Goal: Use online tool/utility: Use online tool/utility

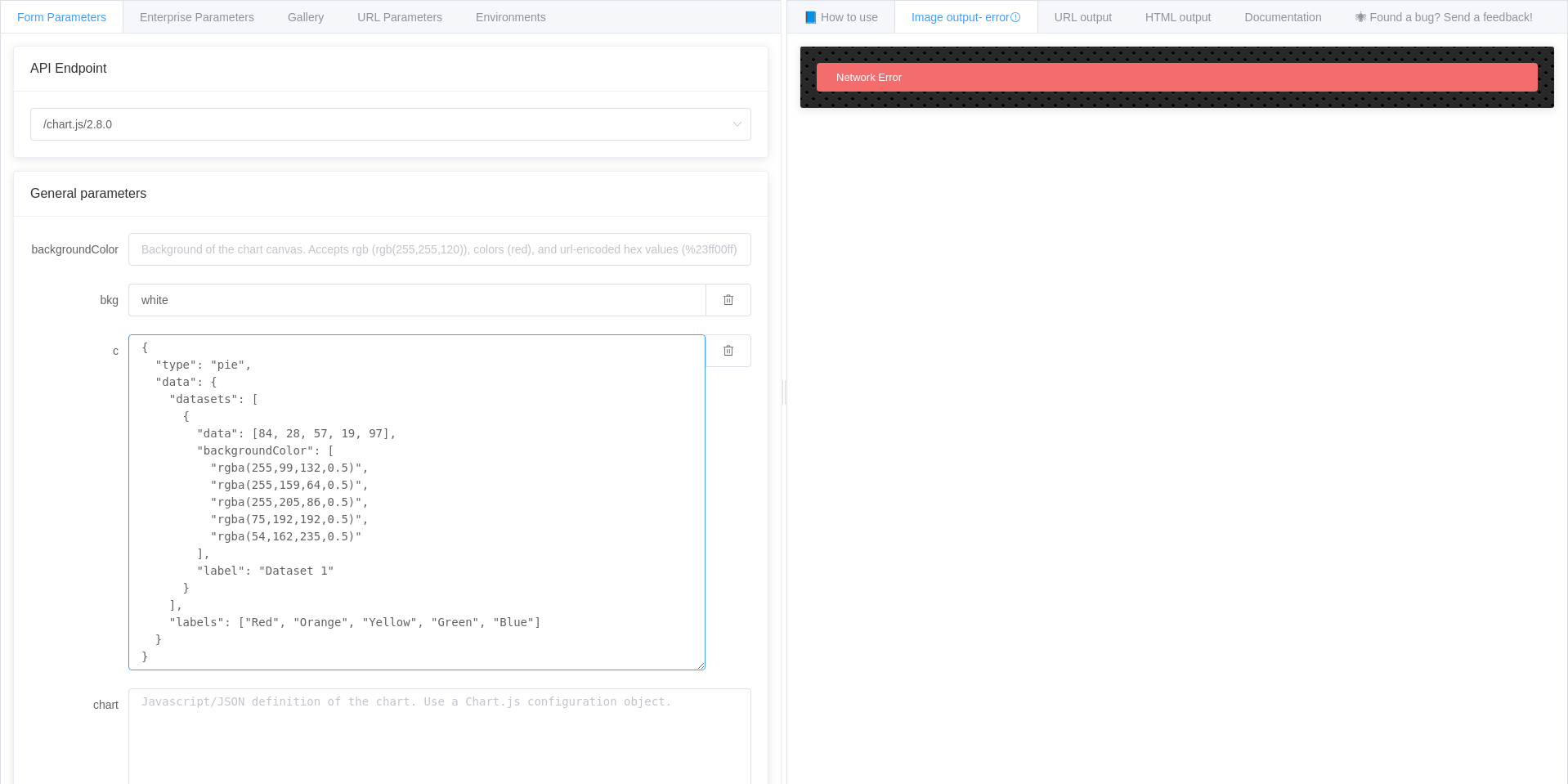
click at [419, 401] on textarea "{ "type": "pie", "data": { "datasets": [ { "data": [84, 28, 57, 19, 97], "backg…" at bounding box center [417, 502] width 577 height 336
click at [1106, 12] on span "URL output" at bounding box center [1083, 18] width 57 height 13
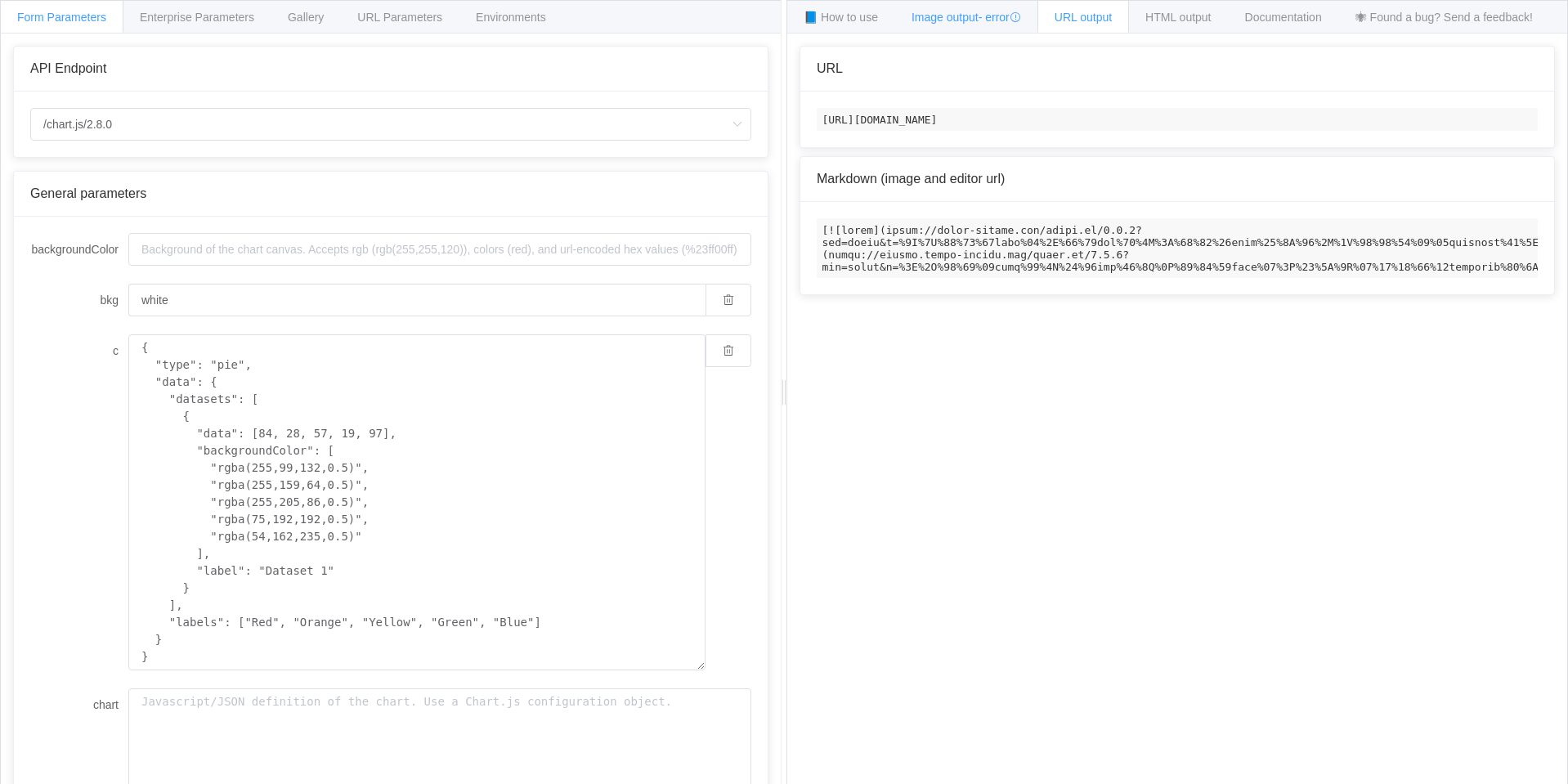
click at [980, 15] on span "Image output - error" at bounding box center [966, 18] width 109 height 13
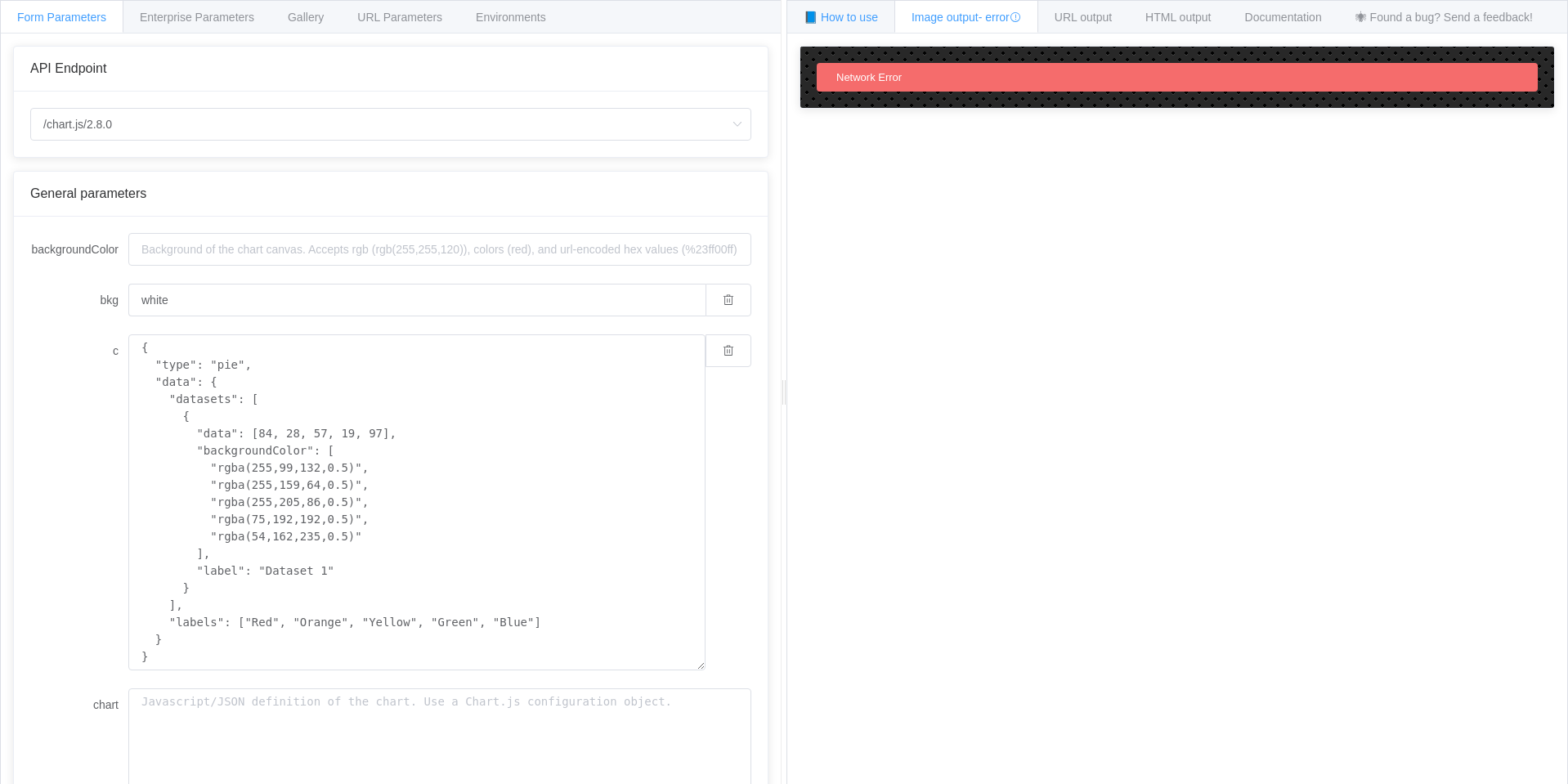
click at [864, 15] on span "📘 How to use" at bounding box center [841, 18] width 75 height 13
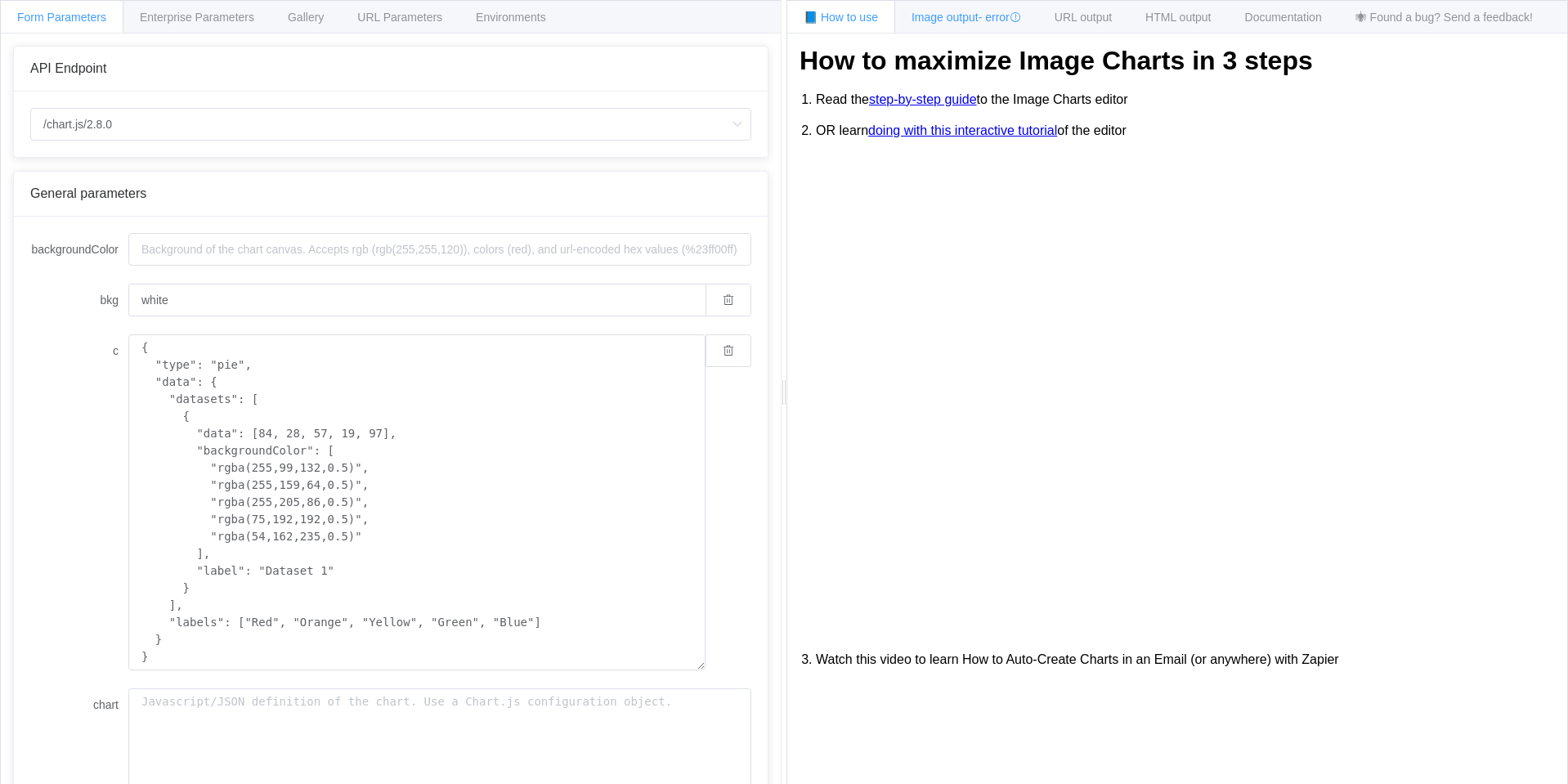
click at [967, 24] on div "Image output - error" at bounding box center [966, 16] width 144 height 33
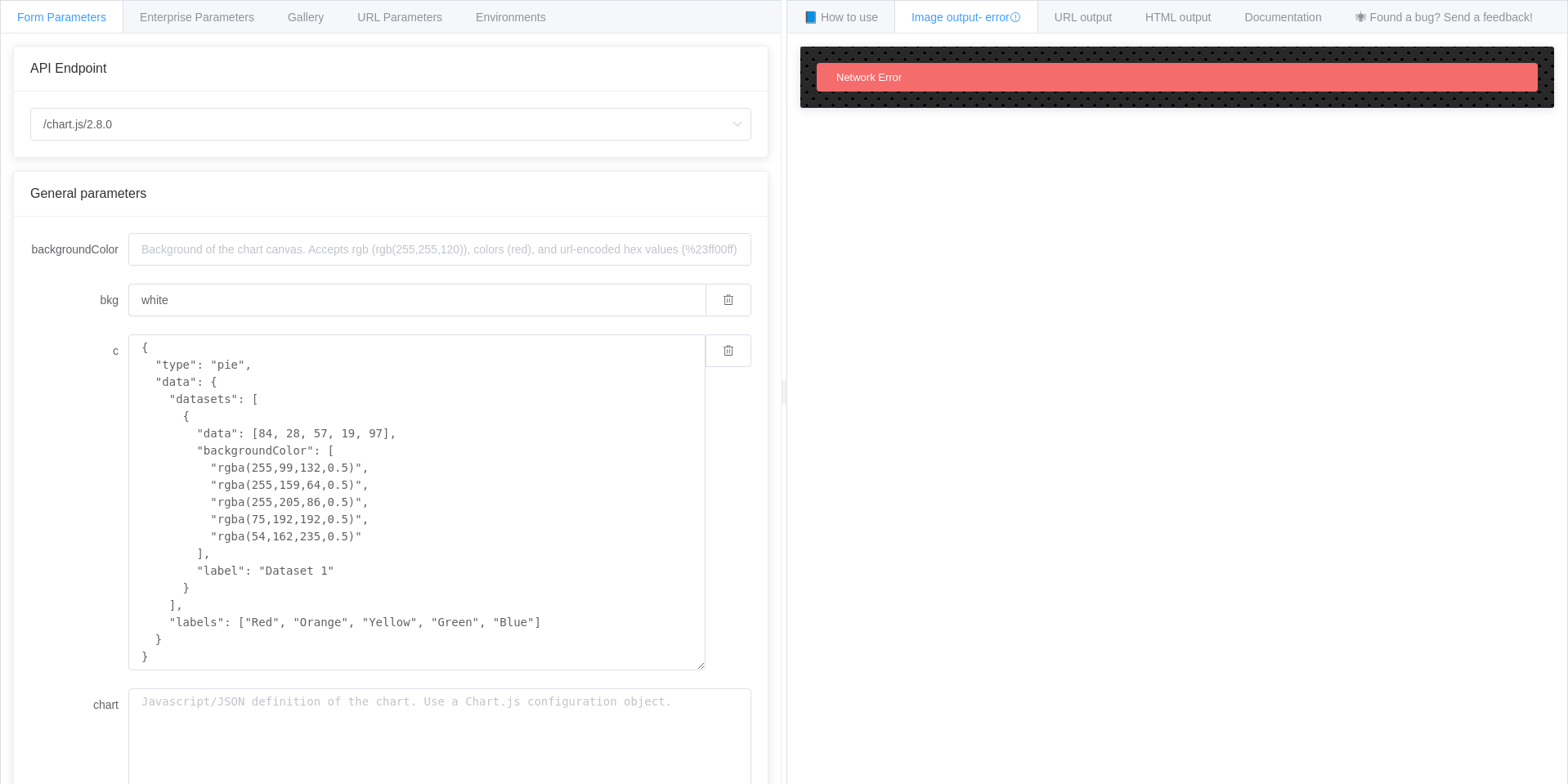
click at [1072, 66] on div "Network Error" at bounding box center [1177, 77] width 721 height 29
click at [1188, 24] on div "HTML output" at bounding box center [1177, 16] width 100 height 33
click at [891, 80] on span "Network Error" at bounding box center [869, 77] width 66 height 13
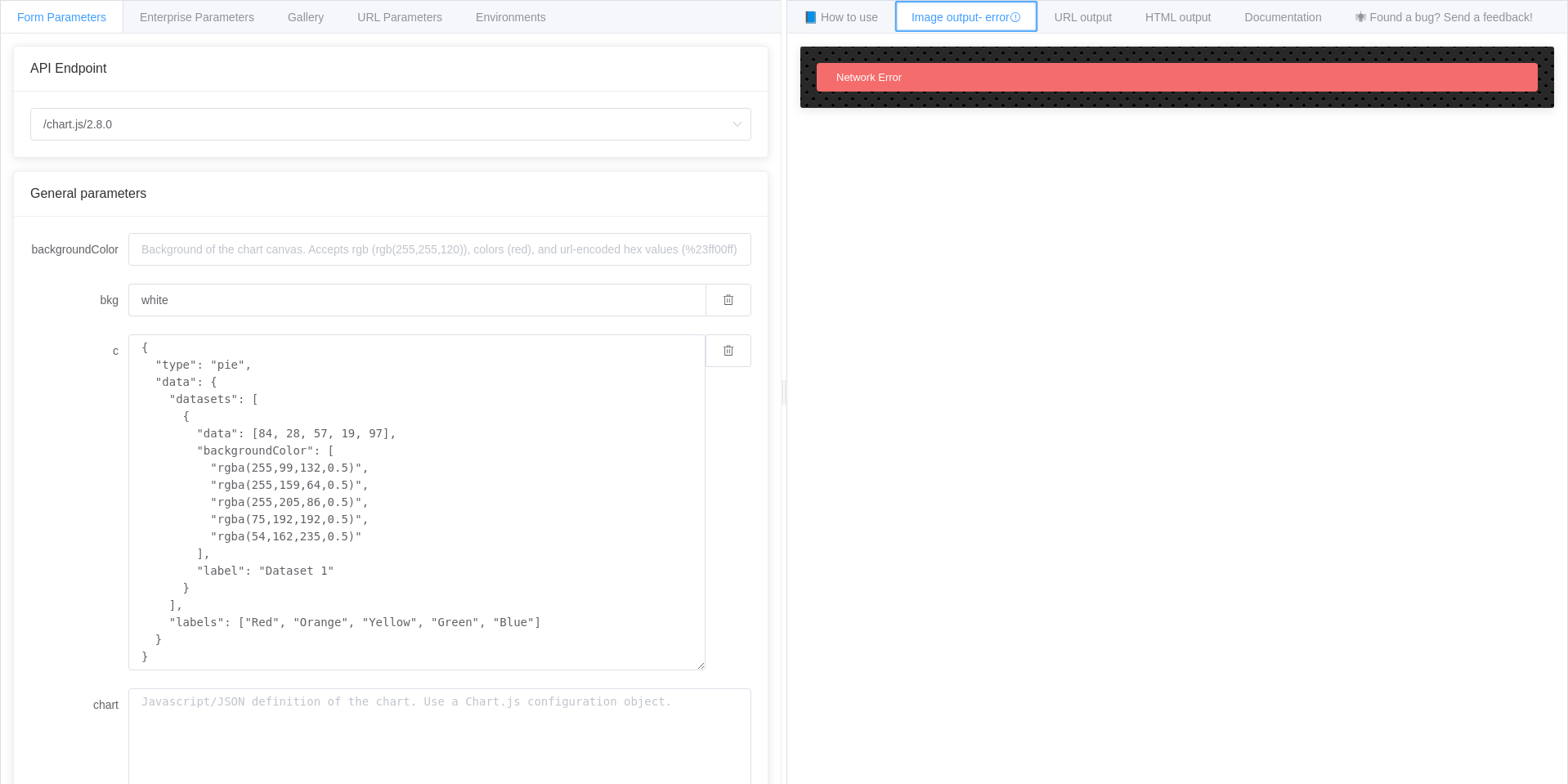
click at [1020, 19] on icon at bounding box center [1015, 18] width 12 height 12
click at [1071, 18] on span "URL output" at bounding box center [1083, 18] width 57 height 13
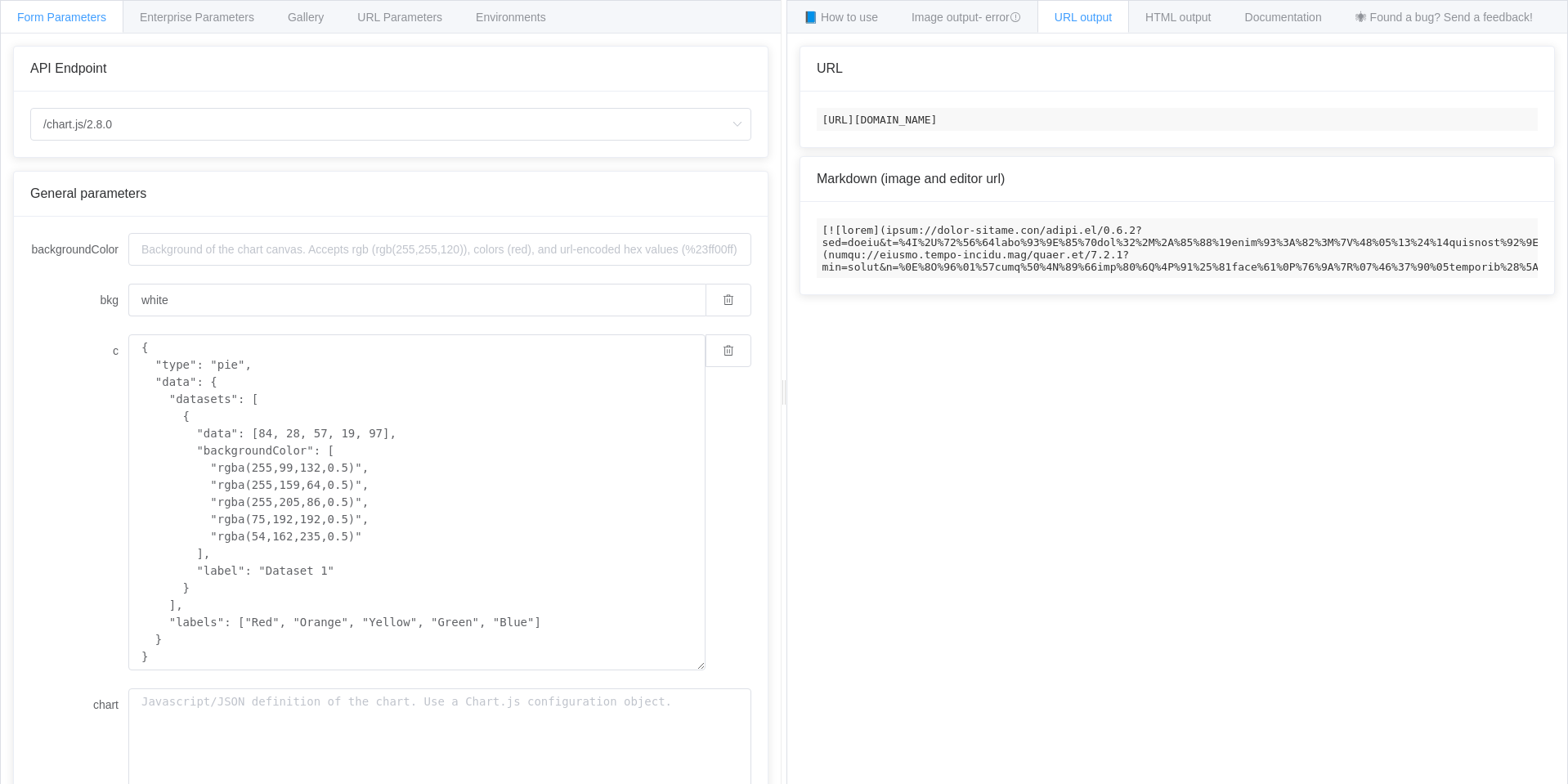
click at [1448, 131] on code "[URL][DOMAIN_NAME]" at bounding box center [1177, 118] width 721 height 23
copy code "[URL][DOMAIN_NAME]"
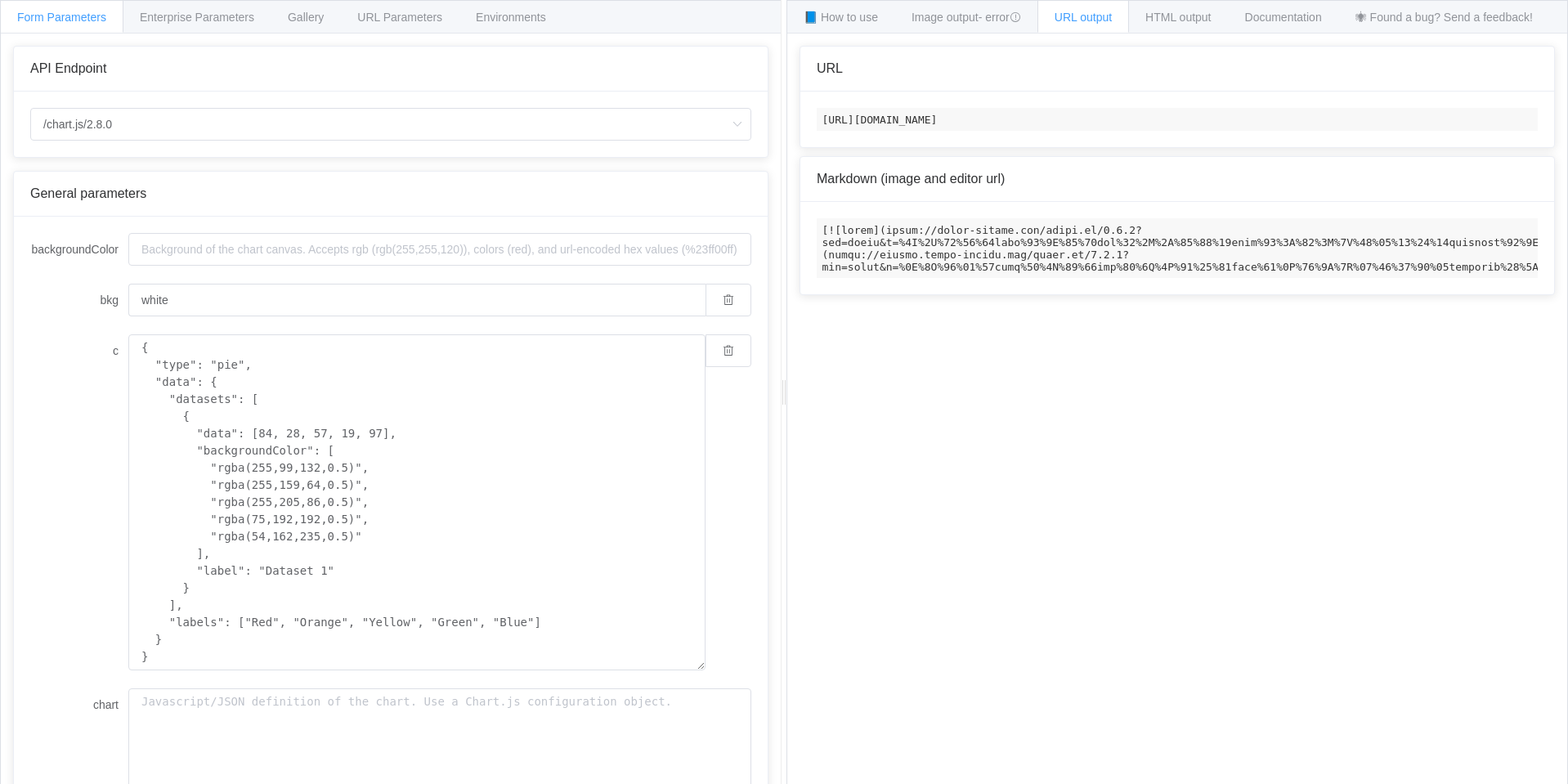
click at [892, 39] on div "How to maximize Image Charts in 3 steps Read the step-by-[PERSON_NAME] to the I…" at bounding box center [1177, 422] width 779 height 776
click at [947, 23] on span "Image output - error" at bounding box center [966, 18] width 109 height 13
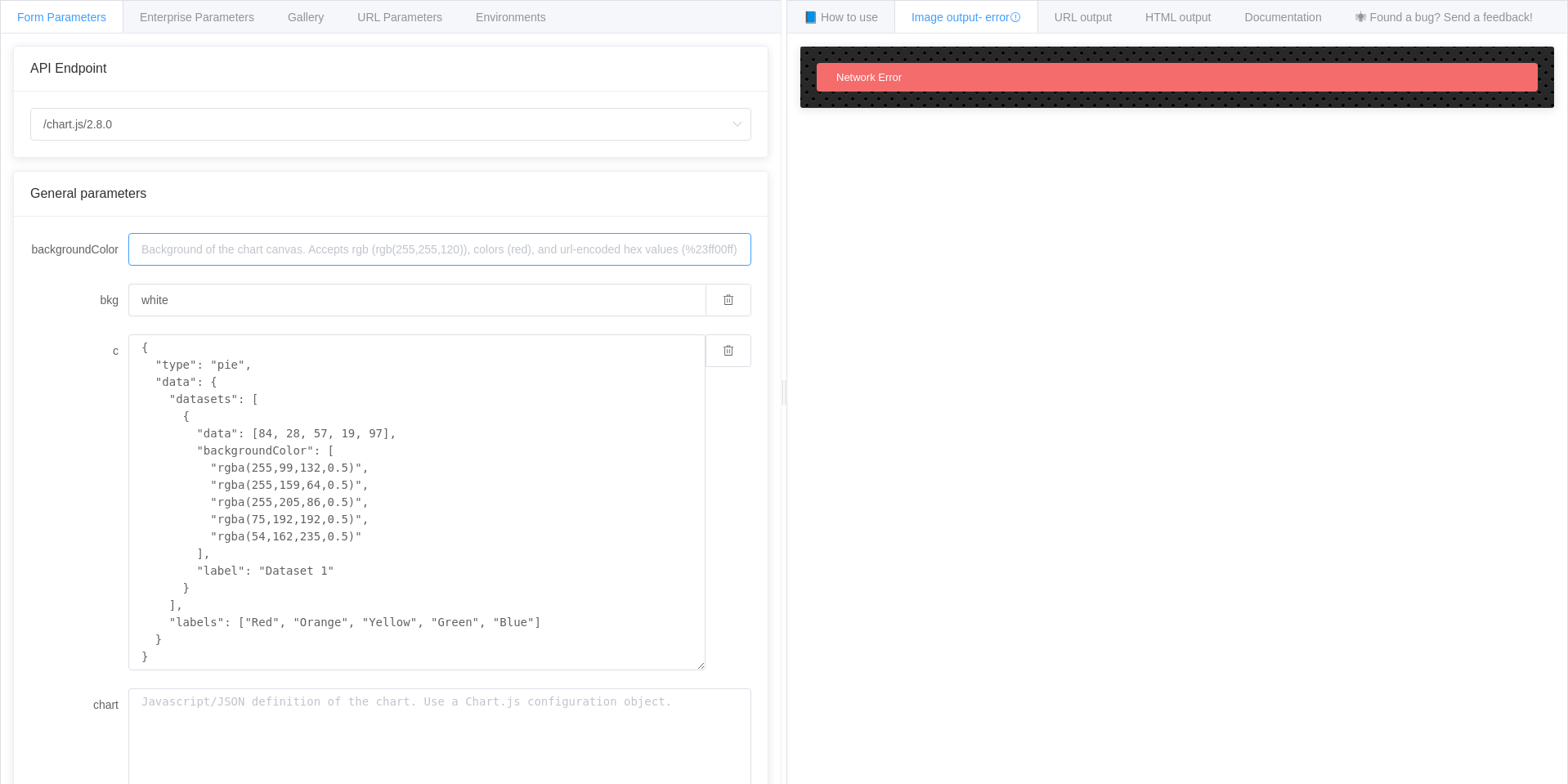
click at [157, 241] on input "backgroundColor" at bounding box center [440, 249] width 623 height 33
click at [194, 9] on div "Enterprise Parameters" at bounding box center [197, 16] width 149 height 33
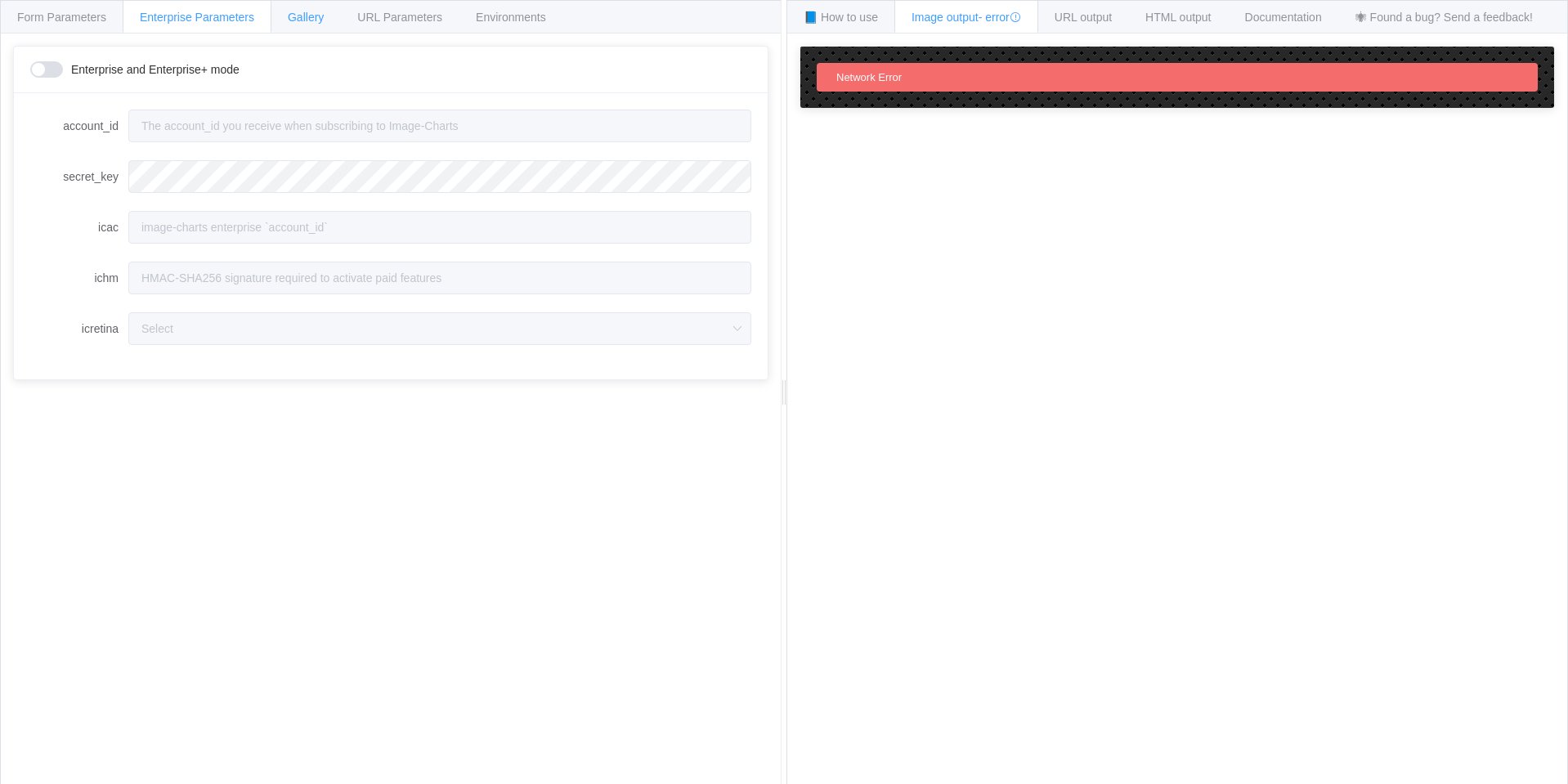
click at [313, 28] on div "Gallery" at bounding box center [306, 16] width 71 height 33
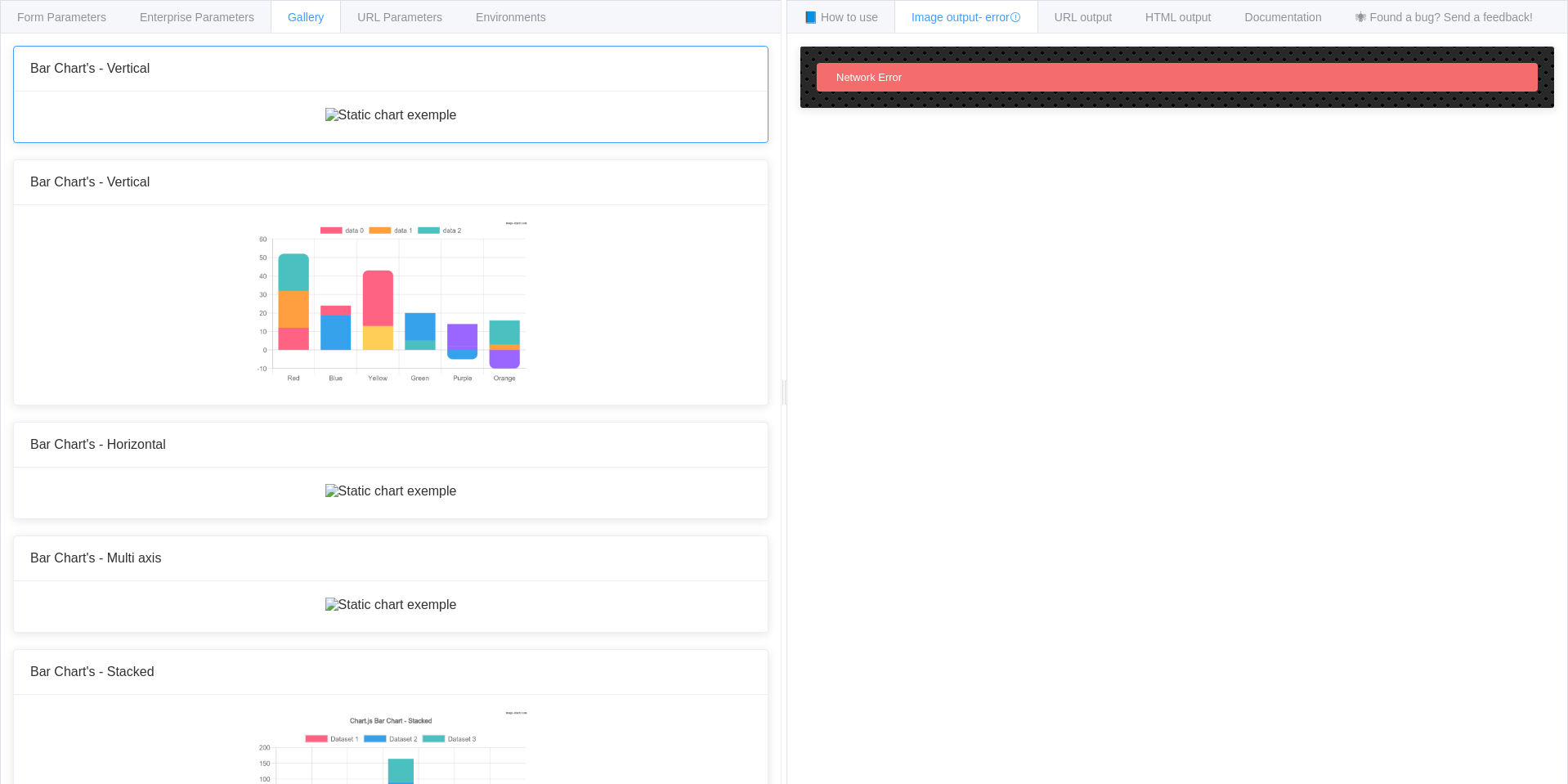
click at [338, 123] on img at bounding box center [391, 115] width 132 height 15
click at [334, 355] on div at bounding box center [391, 304] width 753 height 199
click at [367, 123] on img at bounding box center [391, 115] width 132 height 15
click at [338, 499] on img at bounding box center [391, 492] width 132 height 15
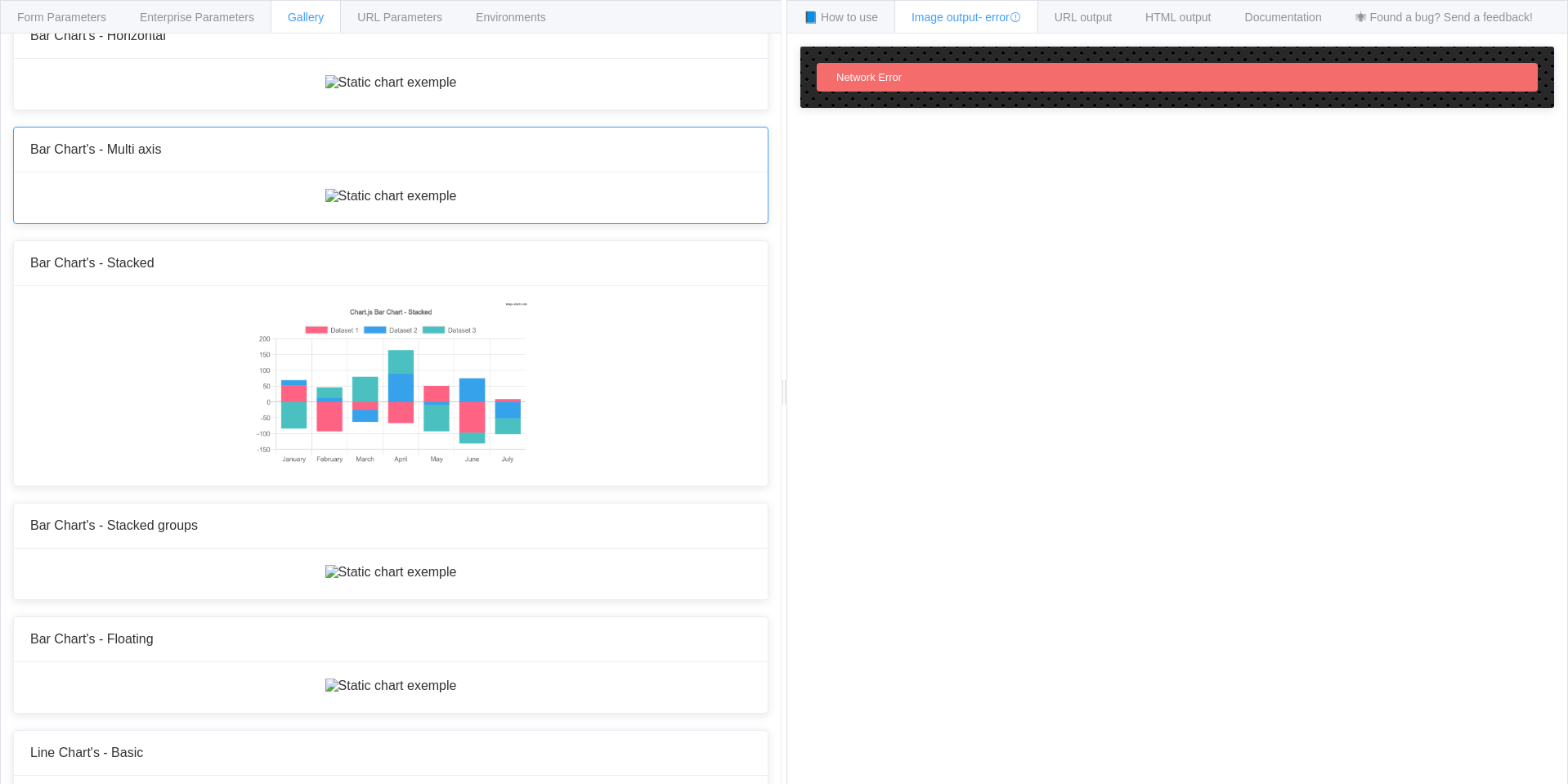
click at [339, 203] on img at bounding box center [391, 197] width 132 height 15
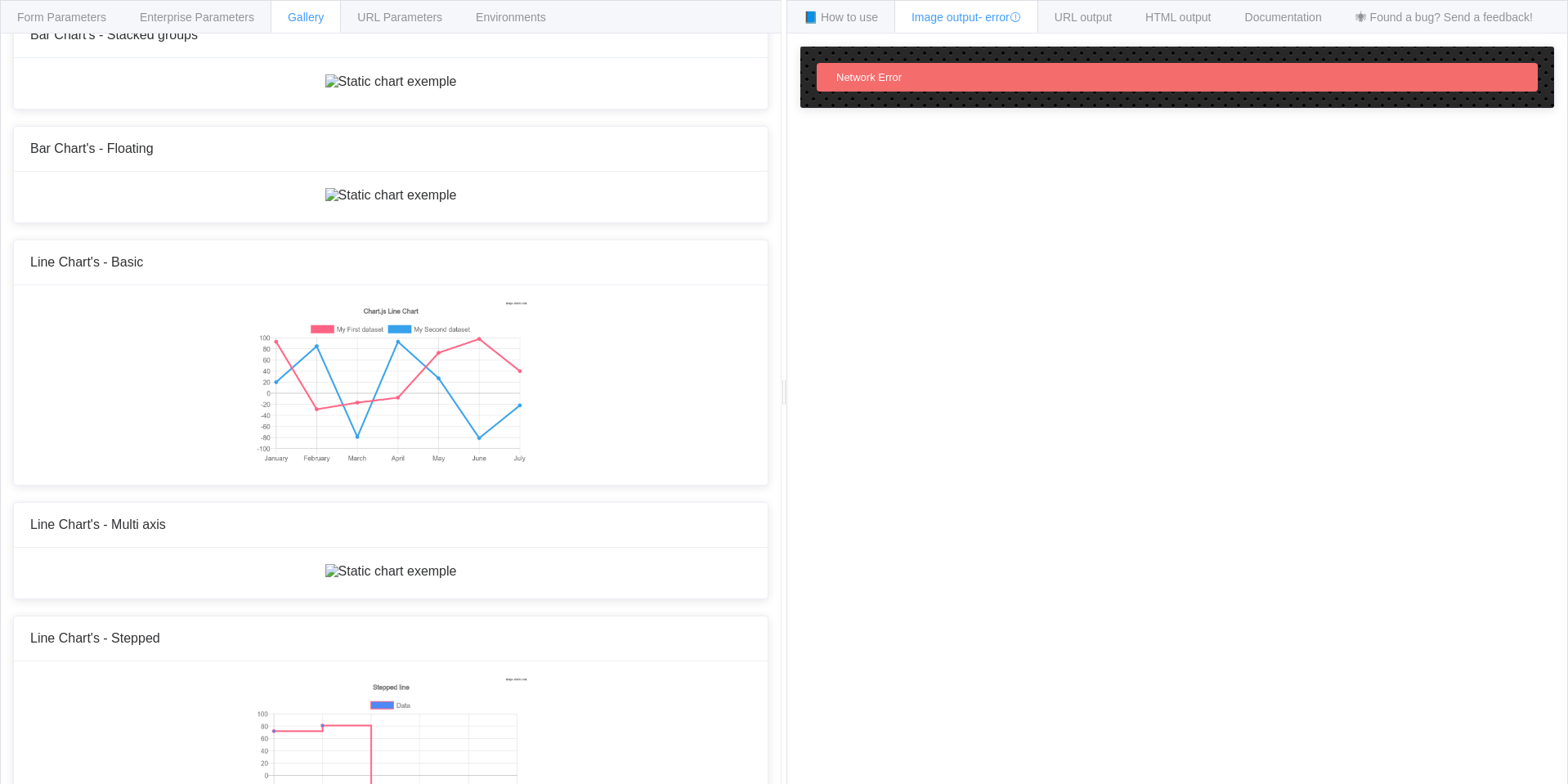
click at [339, 89] on img at bounding box center [391, 82] width 132 height 15
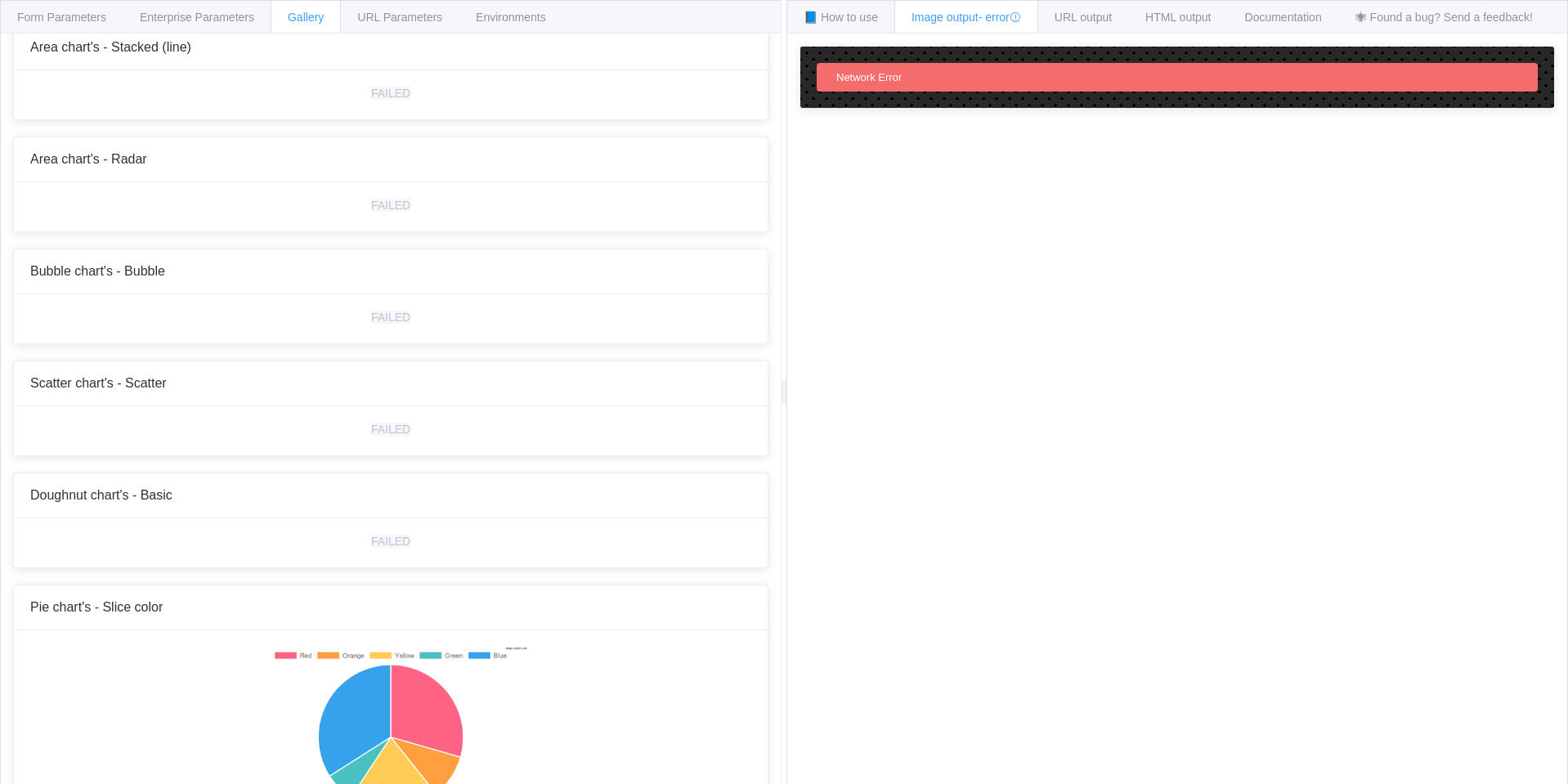
type textarea "bkg=white c={ type: 'line', data: { labels: ['January', 'February', 'March', 'A…"
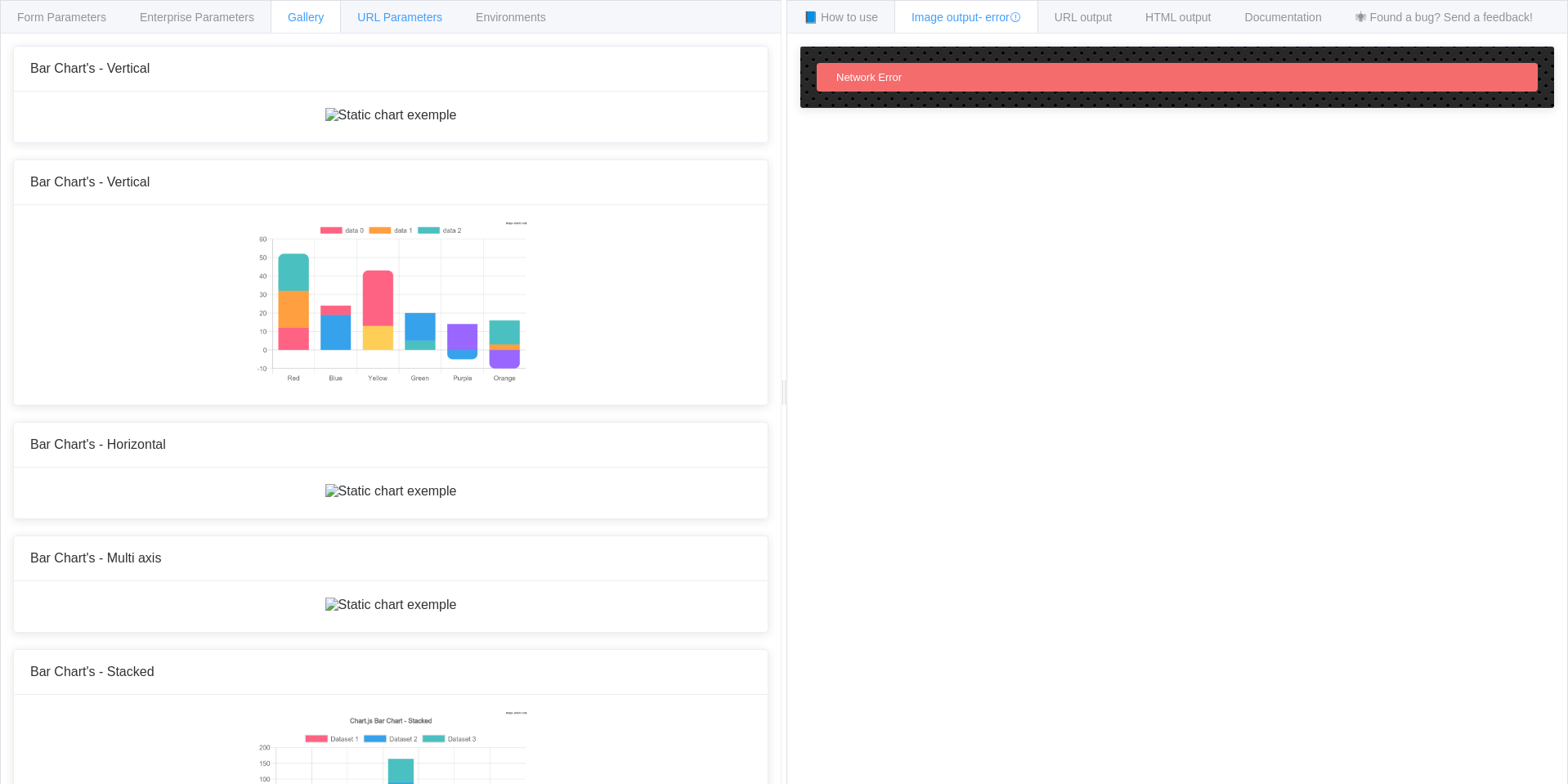
click at [389, 9] on div "URL Parameters" at bounding box center [400, 16] width 119 height 33
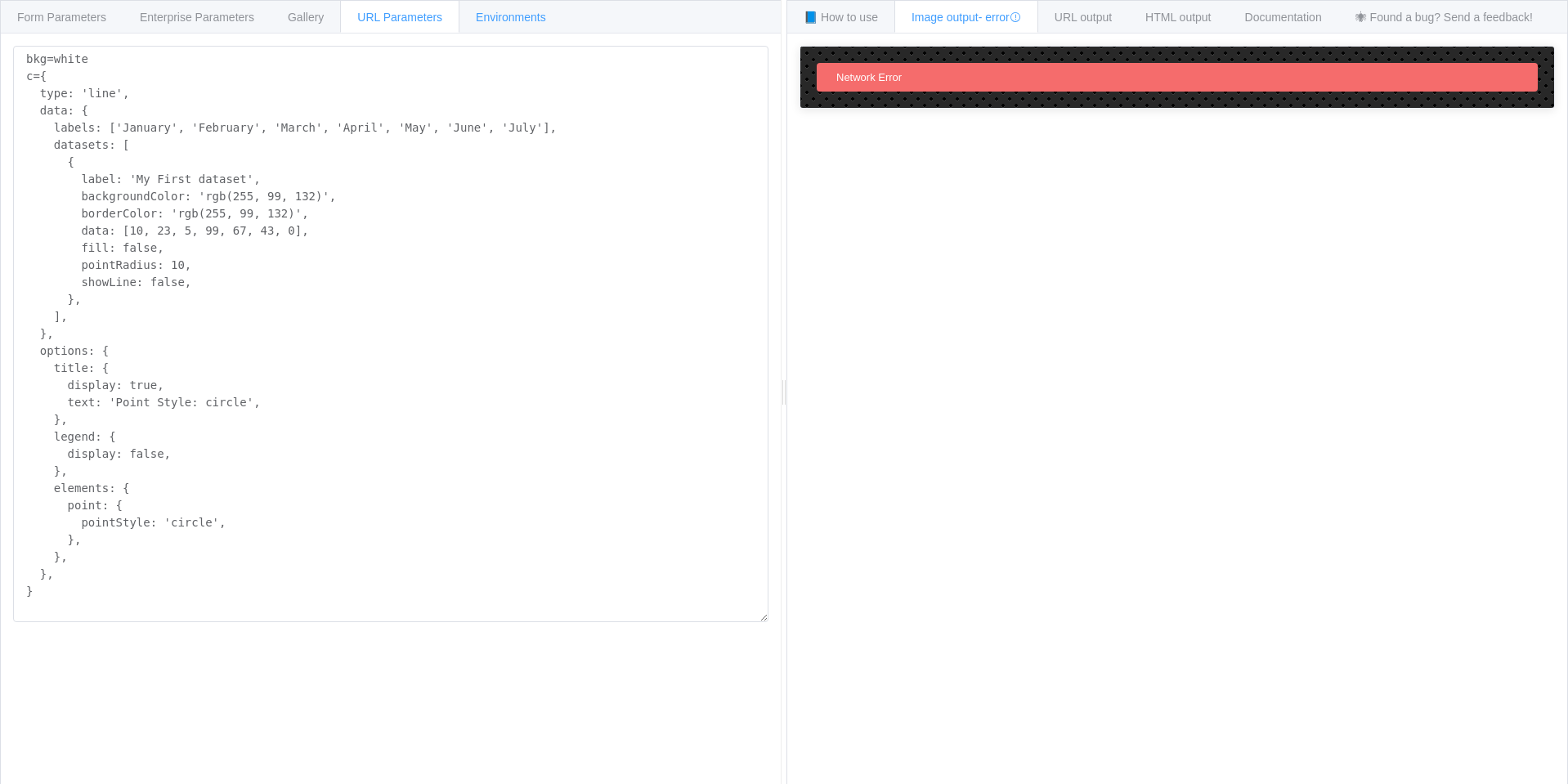
click at [527, 24] on div "Environments" at bounding box center [511, 16] width 105 height 33
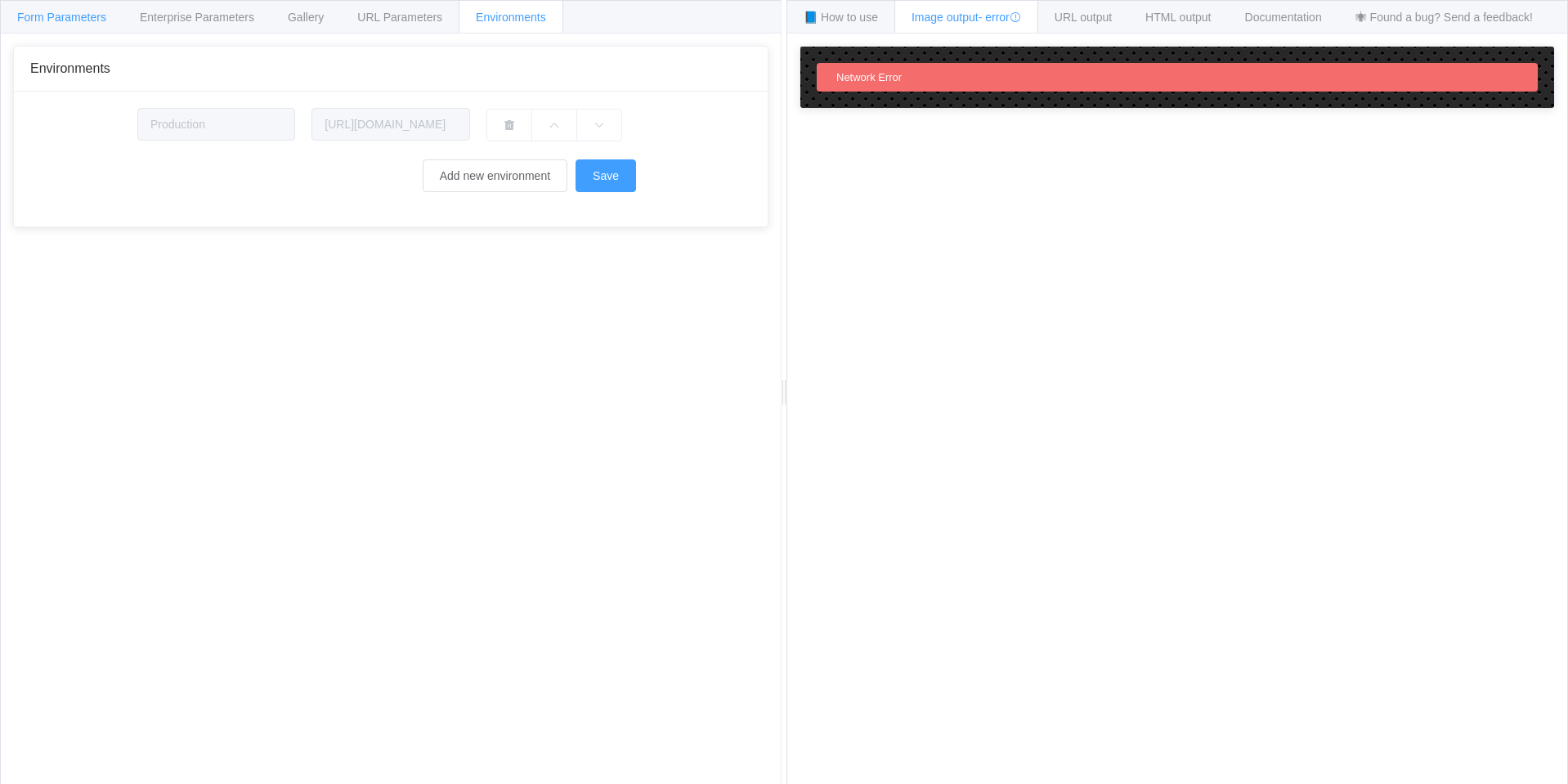
click at [96, 29] on div "Form Parameters" at bounding box center [61, 16] width 123 height 33
